Goal: Task Accomplishment & Management: Use online tool/utility

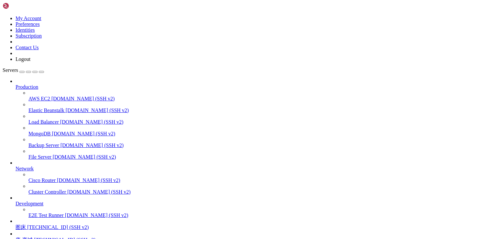
scroll to position [57, 0]
click at [26, 224] on span "图床" at bounding box center [21, 226] width 10 height 5
drag, startPoint x: 69, startPoint y: 503, endPoint x: 153, endPoint y: 503, distance: 84.4
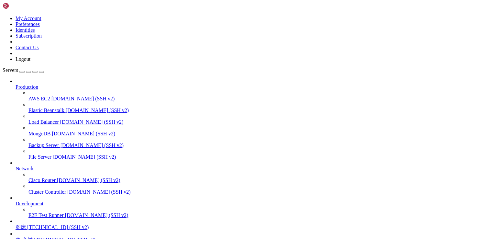
drag, startPoint x: 151, startPoint y: 589, endPoint x: 5, endPoint y: 411, distance: 230.5
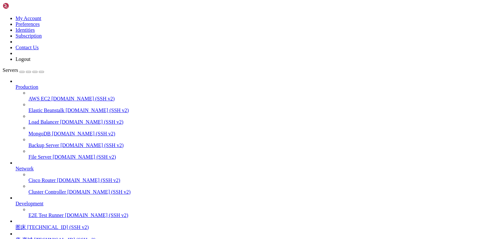
copy div "CONFIG=~/.jitsi-meet-cfg HTTP_PORT=80 HTTPS_PORT=443 TZ=[GEOGRAPHIC_DATA]/Shang…"
